Goal: Task Accomplishment & Management: Manage account settings

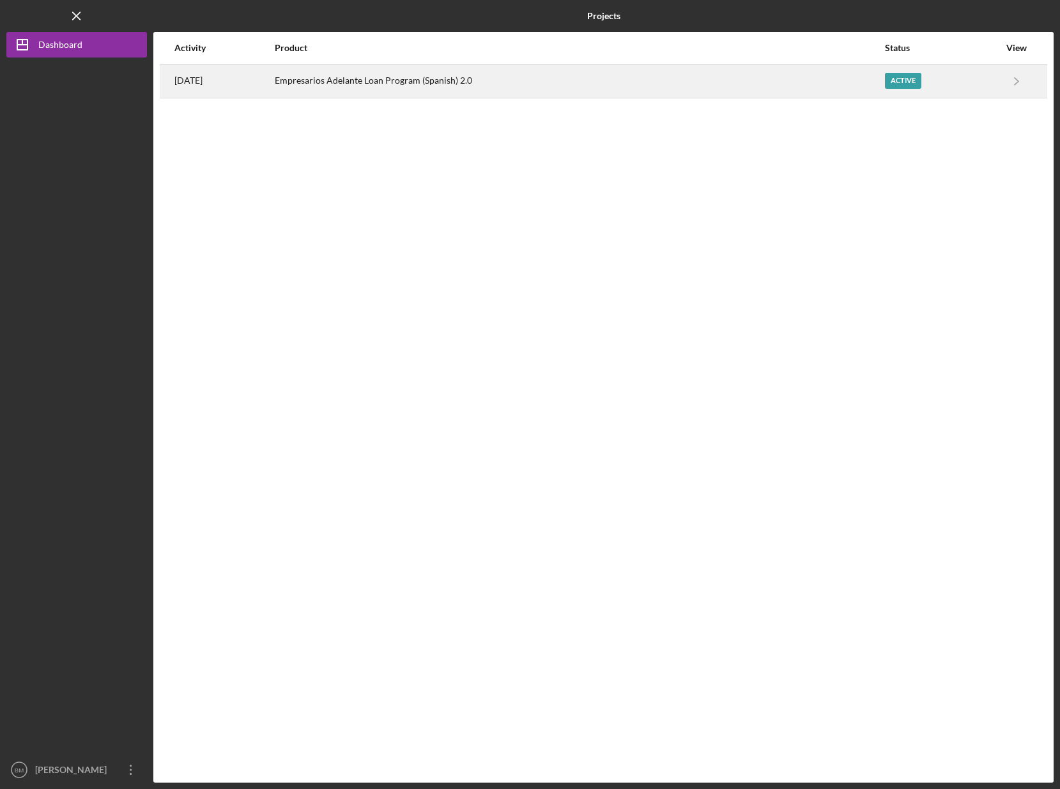
click at [953, 77] on div "Active" at bounding box center [942, 81] width 114 height 32
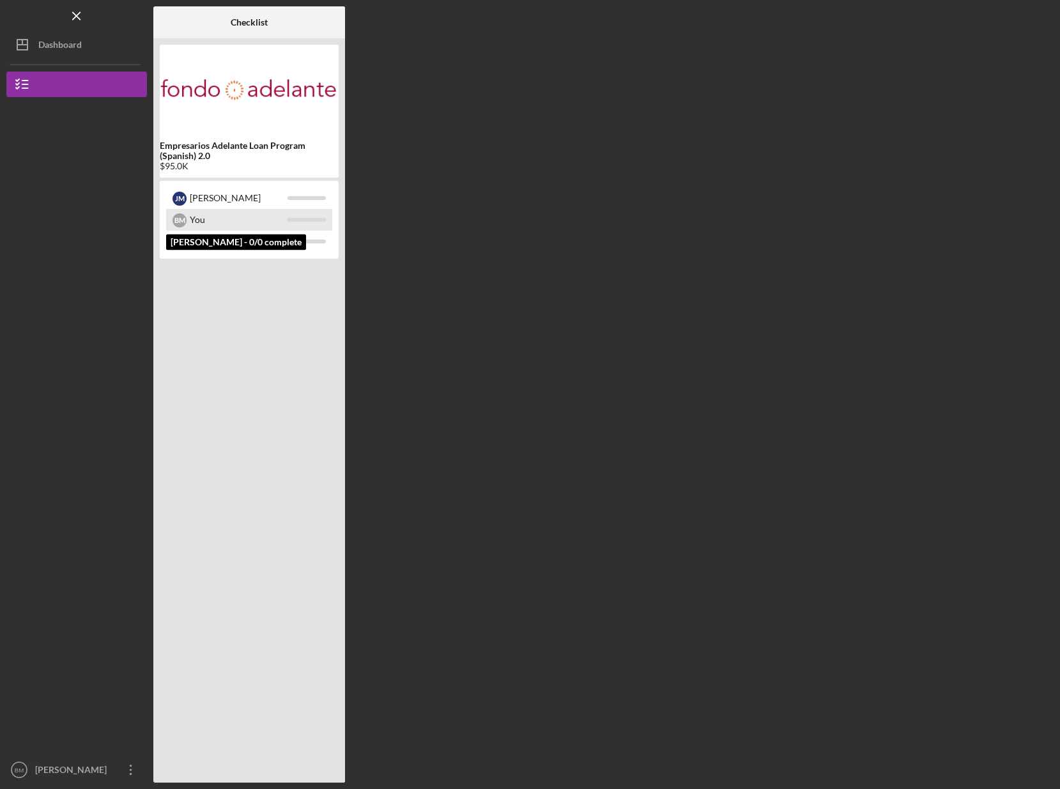
click at [299, 217] on div "B M You" at bounding box center [249, 220] width 166 height 22
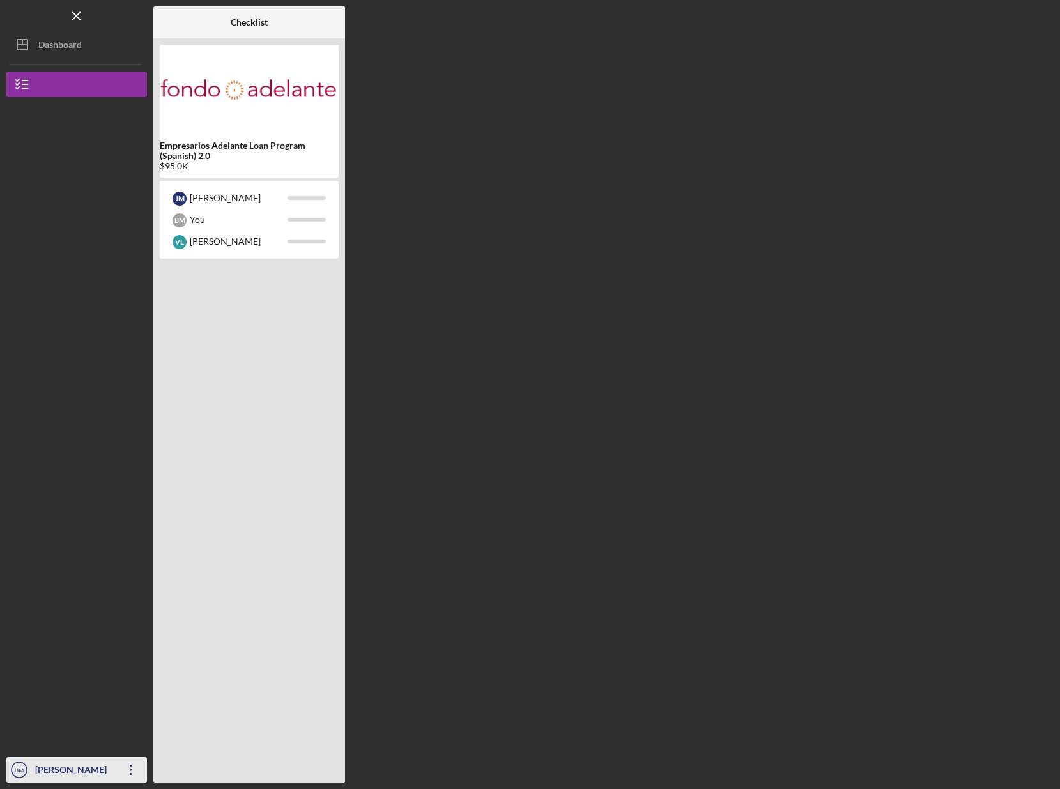
click at [126, 776] on icon "Icon/Overflow" at bounding box center [131, 770] width 32 height 32
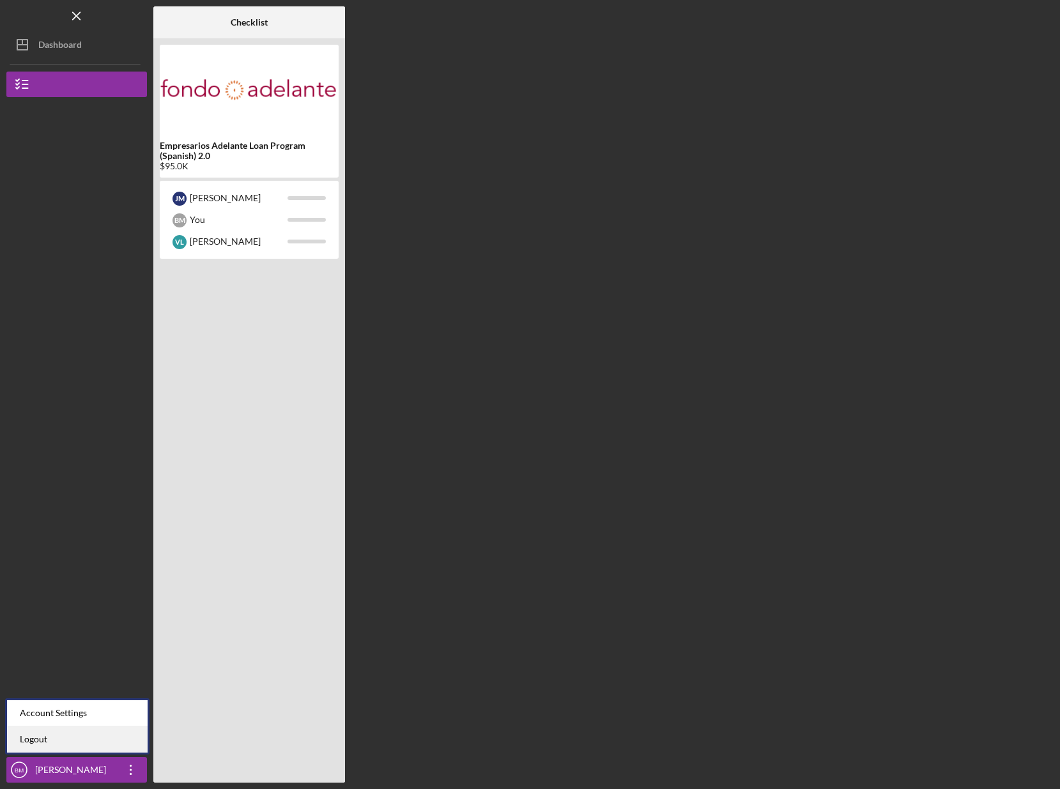
click at [125, 747] on link "Logout" at bounding box center [77, 739] width 141 height 26
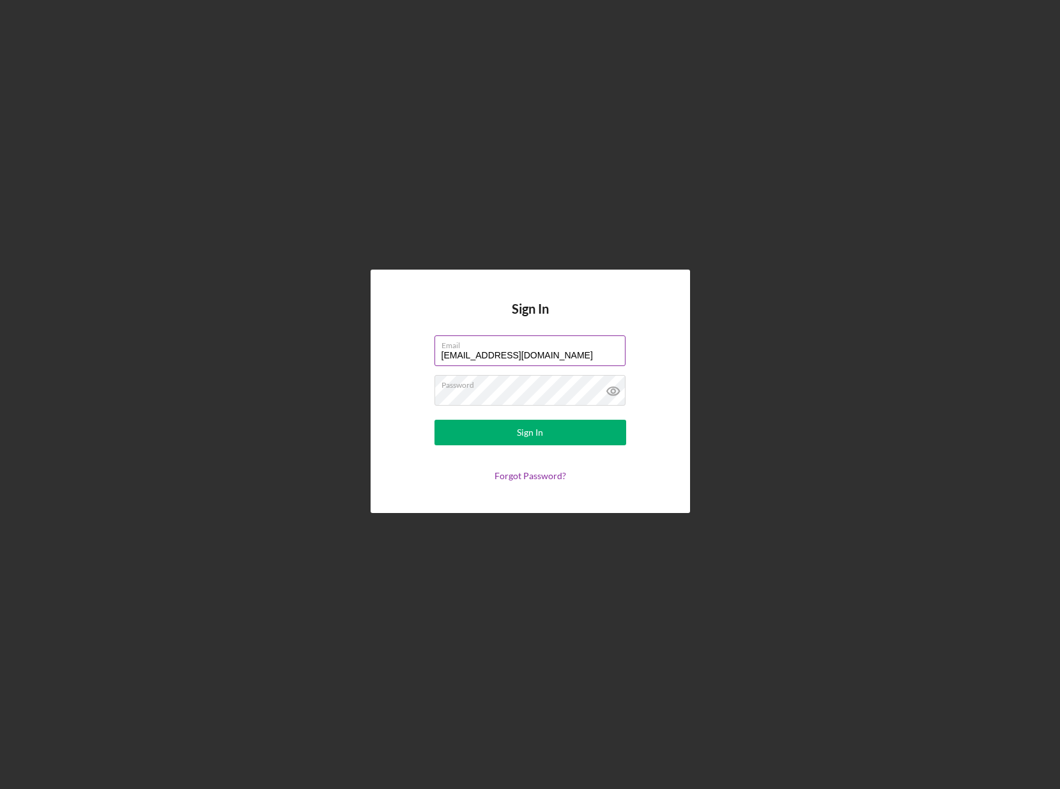
click at [592, 358] on input "[EMAIL_ADDRESS][DOMAIN_NAME]" at bounding box center [529, 350] width 191 height 31
type input "[EMAIL_ADDRESS][DOMAIN_NAME]"
click at [610, 389] on icon at bounding box center [613, 391] width 32 height 32
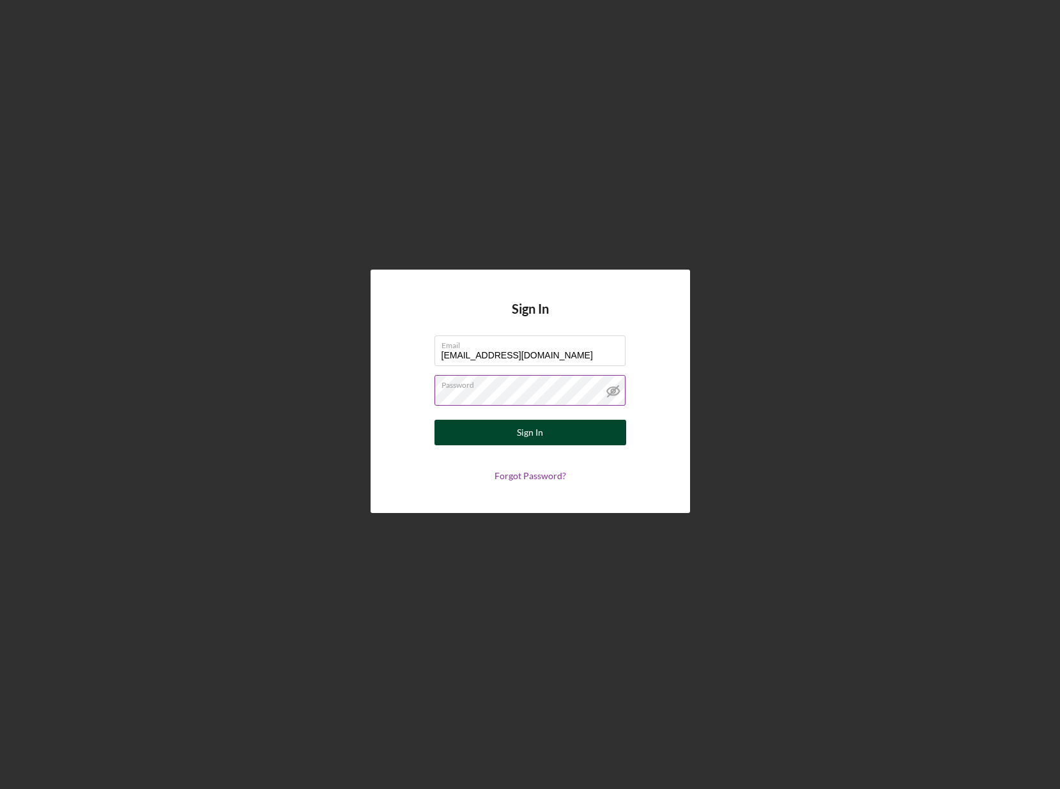
click at [584, 426] on button "Sign In" at bounding box center [530, 433] width 192 height 26
